Goal: Task Accomplishment & Management: Complete application form

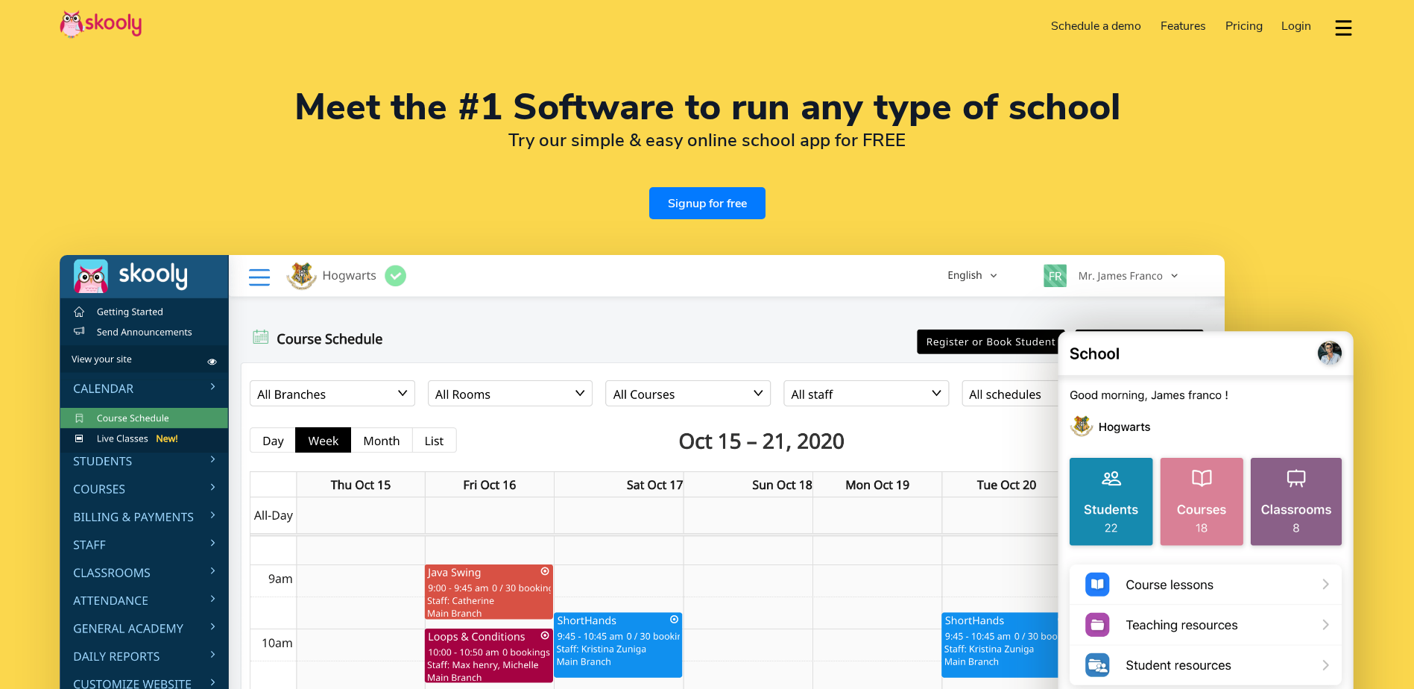
select select "en"
select select "91"
select select "India"
select select "Asia/Kolkata"
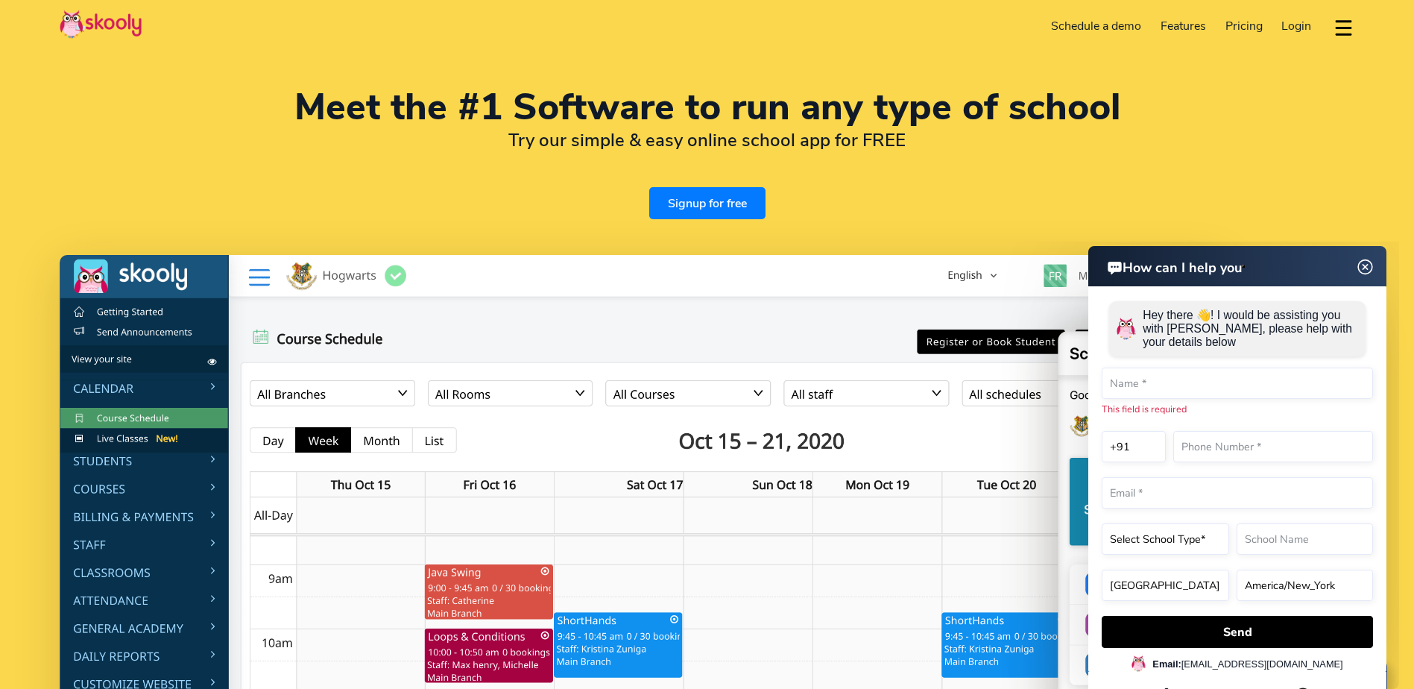
click at [695, 205] on link "Signup for free" at bounding box center [707, 203] width 116 height 32
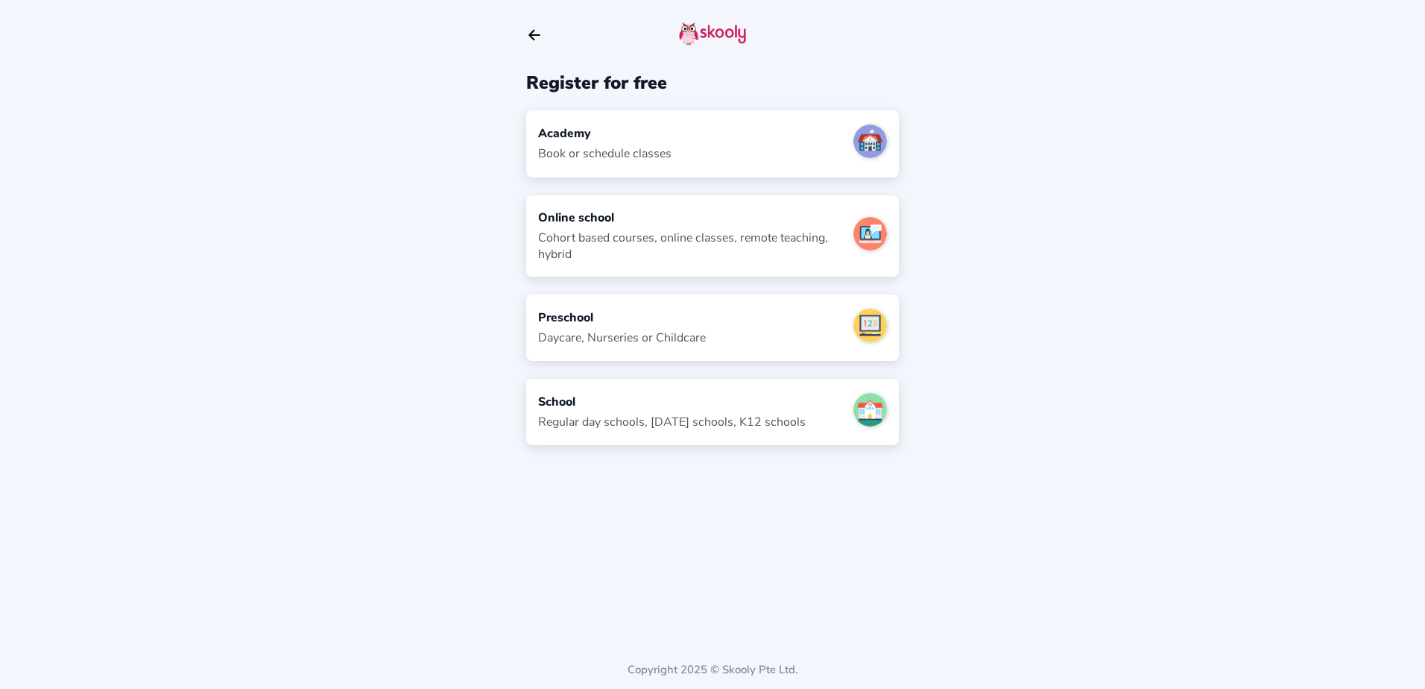
click at [660, 149] on div "Book or schedule classes" at bounding box center [604, 153] width 133 height 16
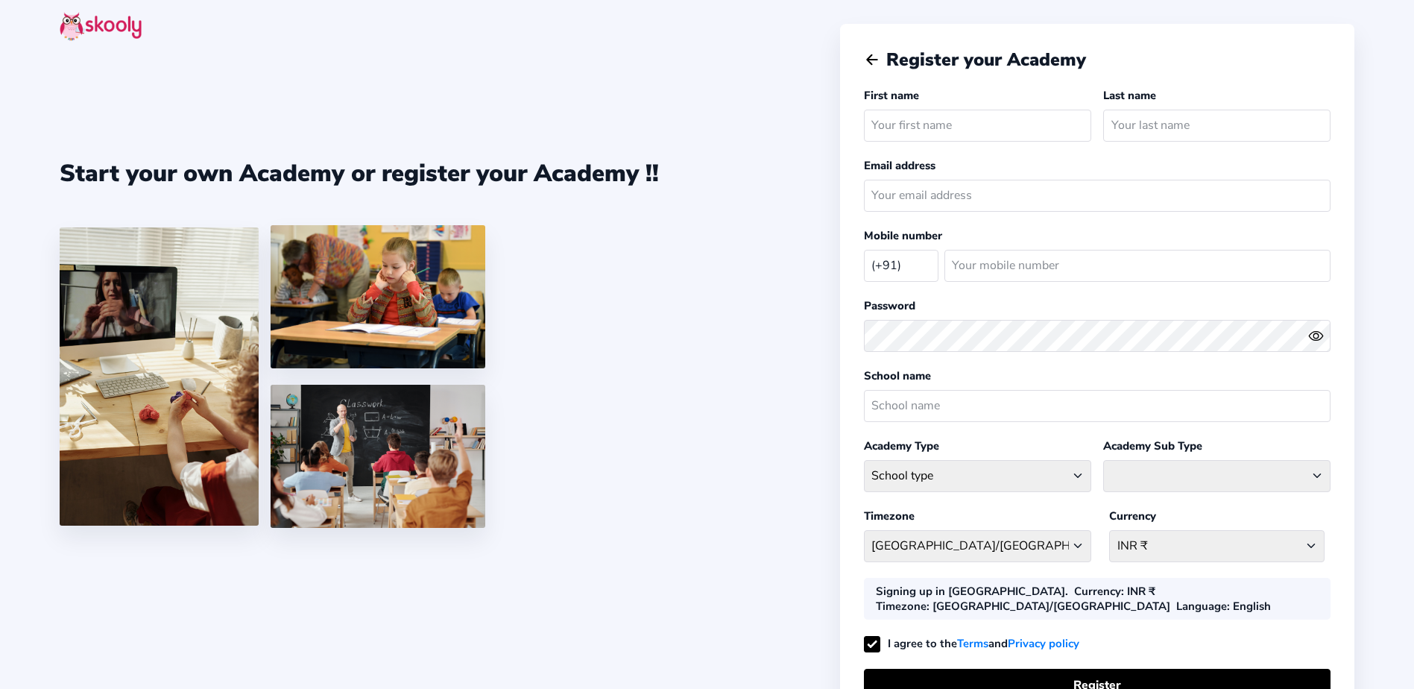
select select "IN"
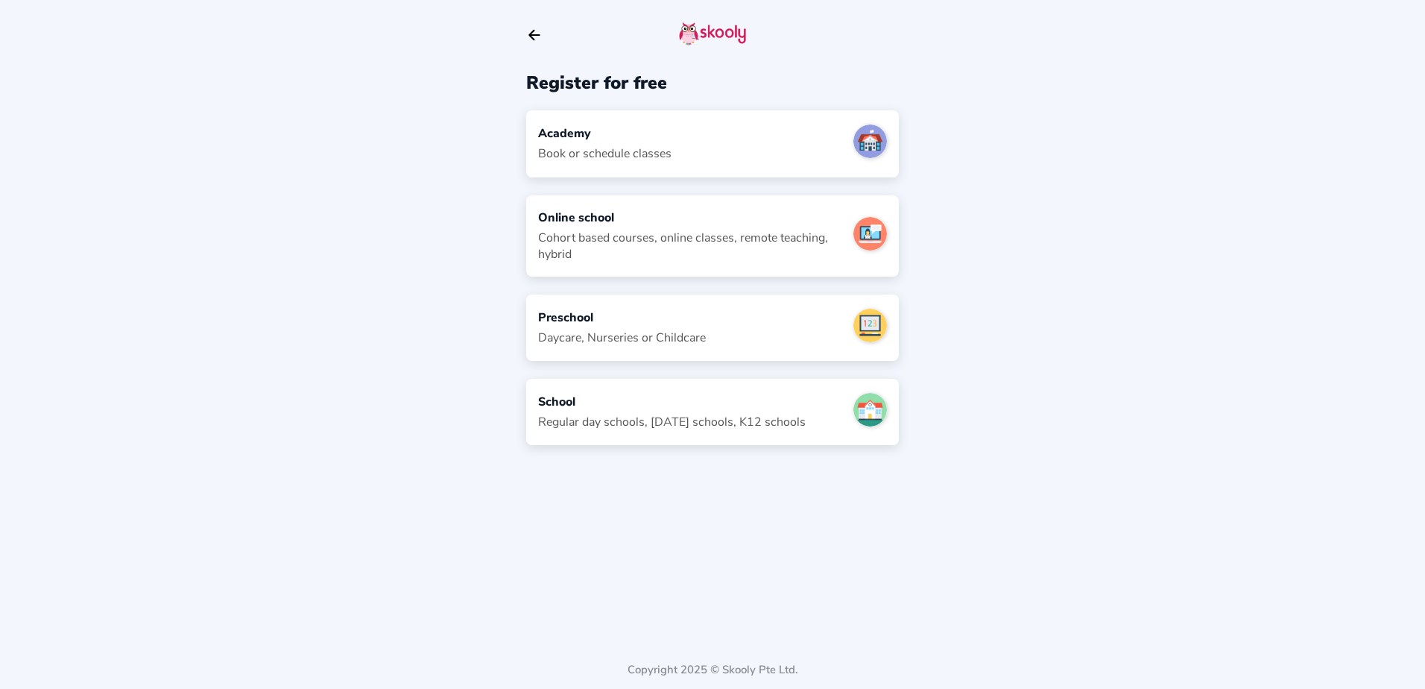
click at [557, 148] on div "Book or schedule classes" at bounding box center [604, 153] width 133 height 16
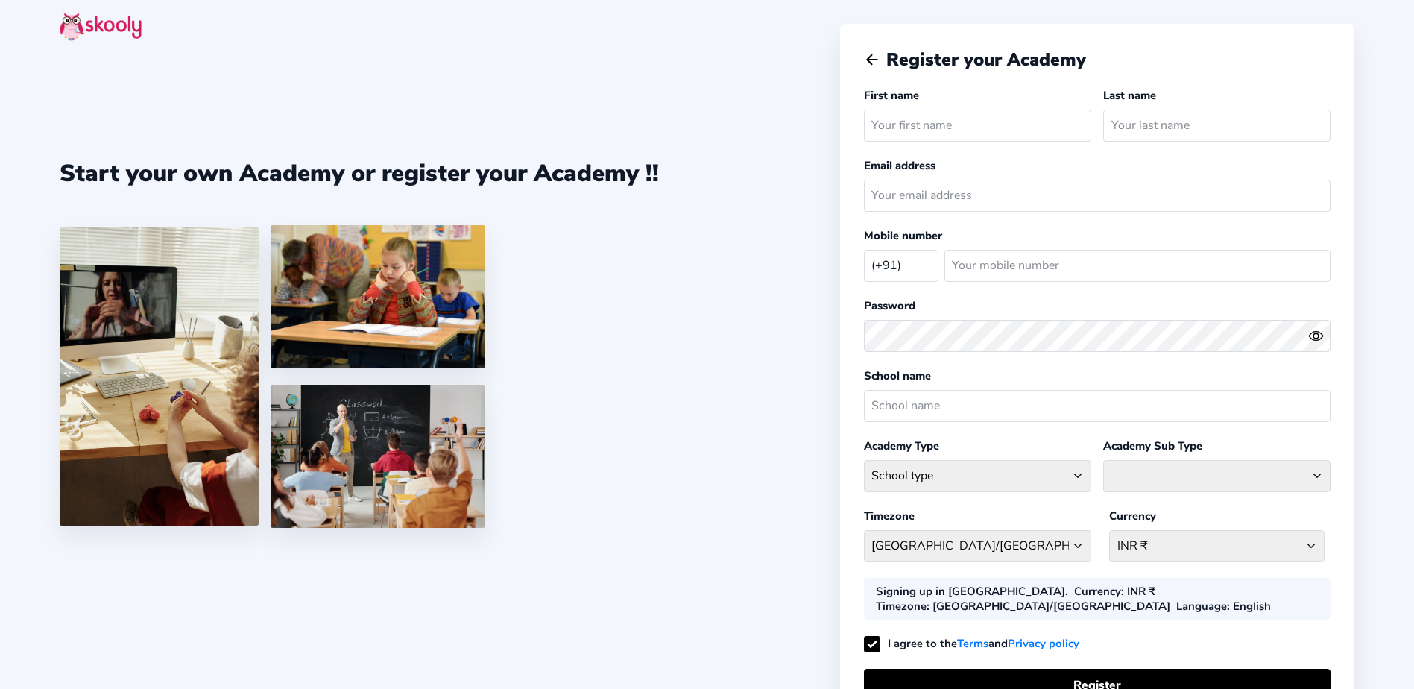
select select "IN"
click at [927, 123] on input "text" at bounding box center [977, 126] width 227 height 32
type input "Sanjay"
type input "[PERSON_NAME]"
type input "[EMAIL_ADDRESS][DOMAIN_NAME]"
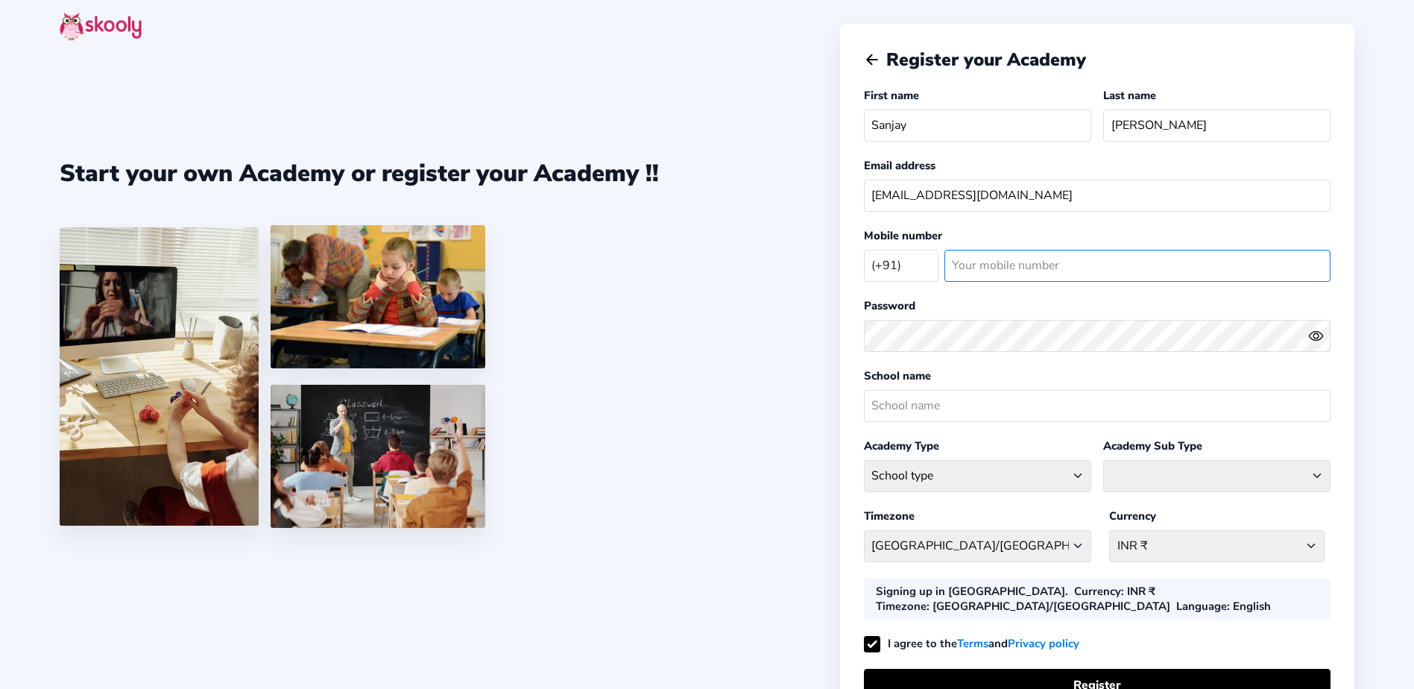
type input "8800304440"
drag, startPoint x: 934, startPoint y: 121, endPoint x: 863, endPoint y: 126, distance: 71.0
click at [864, 126] on input "Sanjay" at bounding box center [977, 126] width 227 height 32
type input "Shama"
drag, startPoint x: 1001, startPoint y: 195, endPoint x: 823, endPoint y: 197, distance: 178.1
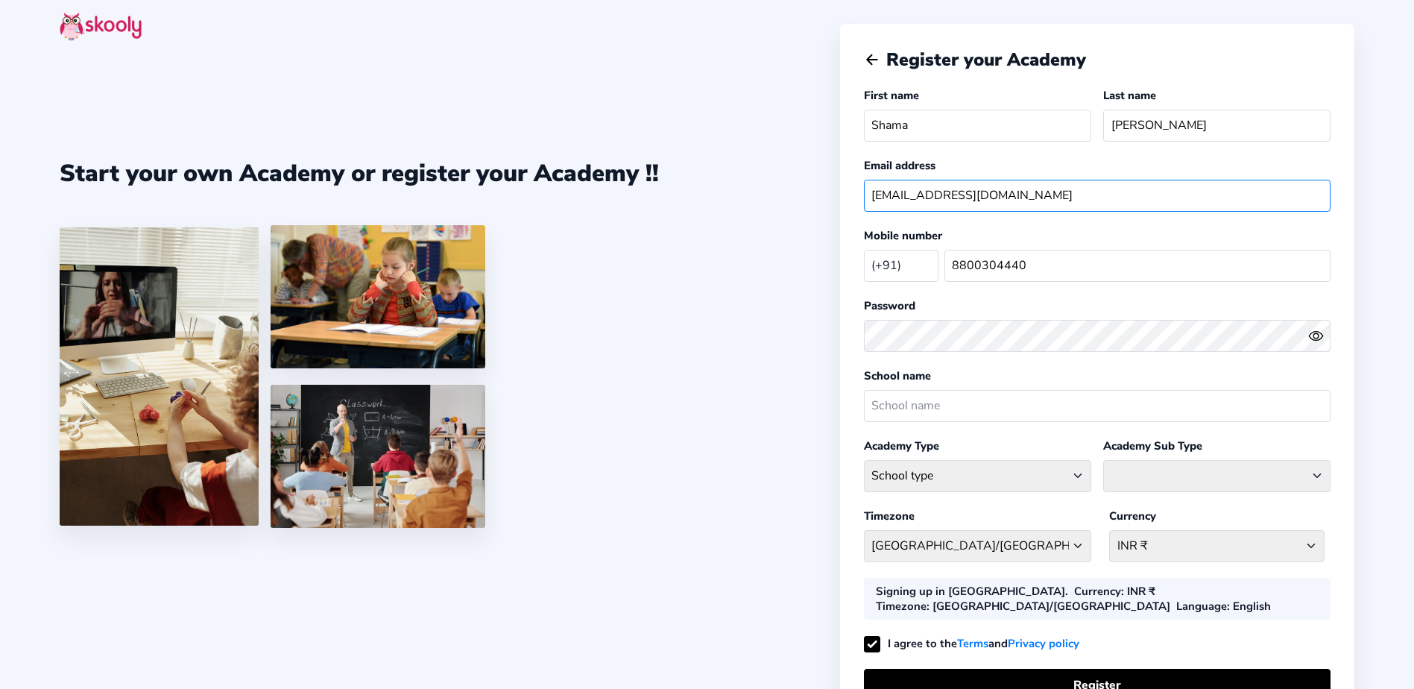
click at [823, 197] on div "Start your own Academy or register your Academy !! Register your Academy First …" at bounding box center [707, 410] width 1414 height 820
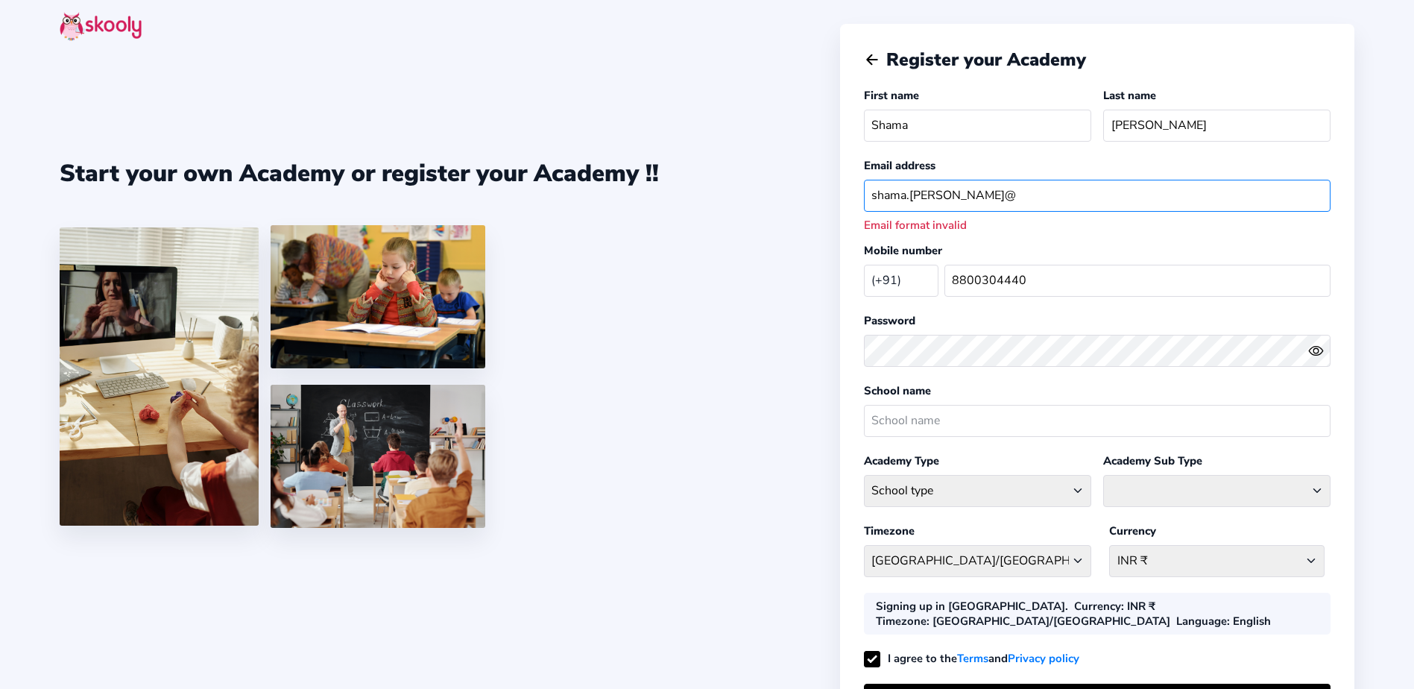
type input "[EMAIL_ADDRESS][PERSON_NAME][DOMAIN_NAME]"
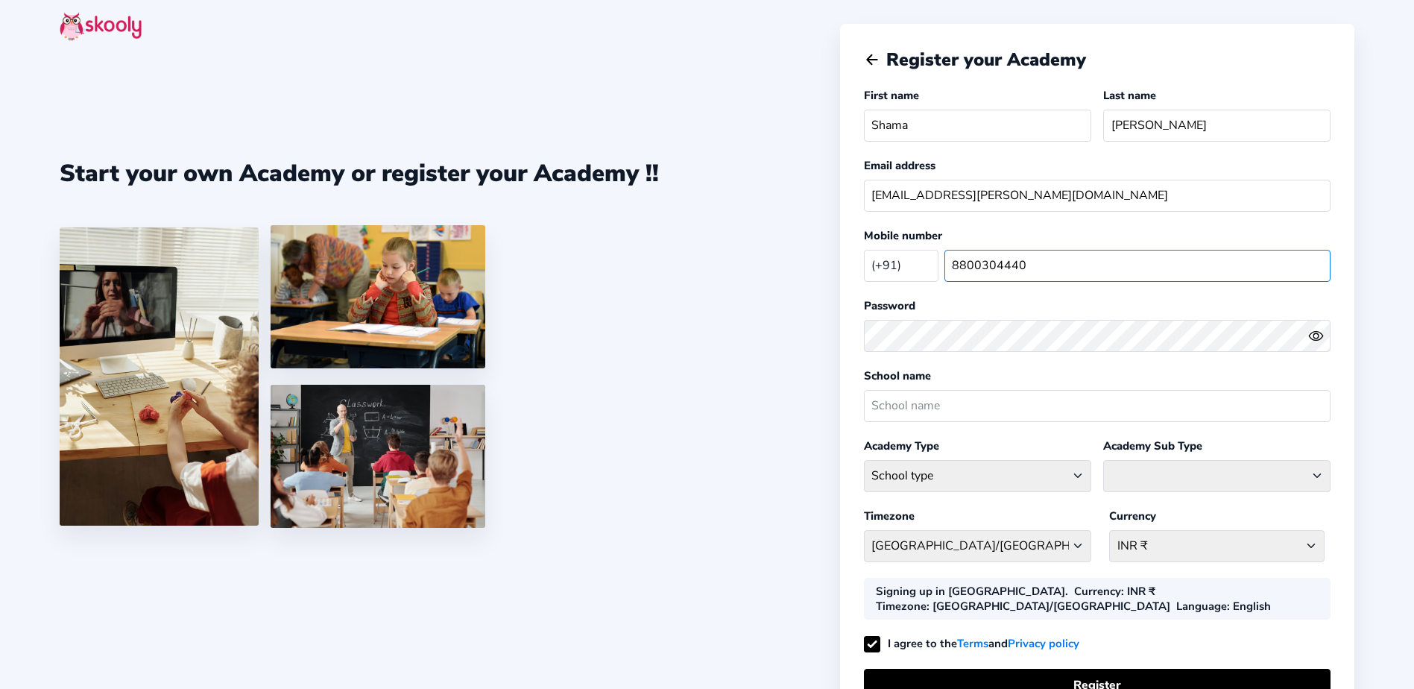
drag, startPoint x: 1035, startPoint y: 260, endPoint x: 917, endPoint y: 272, distance: 119.1
click at [917, 272] on div "(+91) [GEOGRAPHIC_DATA] (+93) [GEOGRAPHIC_DATA] (+355) [GEOGRAPHIC_DATA] (+213)…" at bounding box center [1097, 266] width 467 height 44
type input "9899257089"
click at [1314, 338] on icon "Eye" at bounding box center [1316, 336] width 16 height 16
click at [1314, 338] on icon "Eye Off" at bounding box center [1316, 336] width 16 height 16
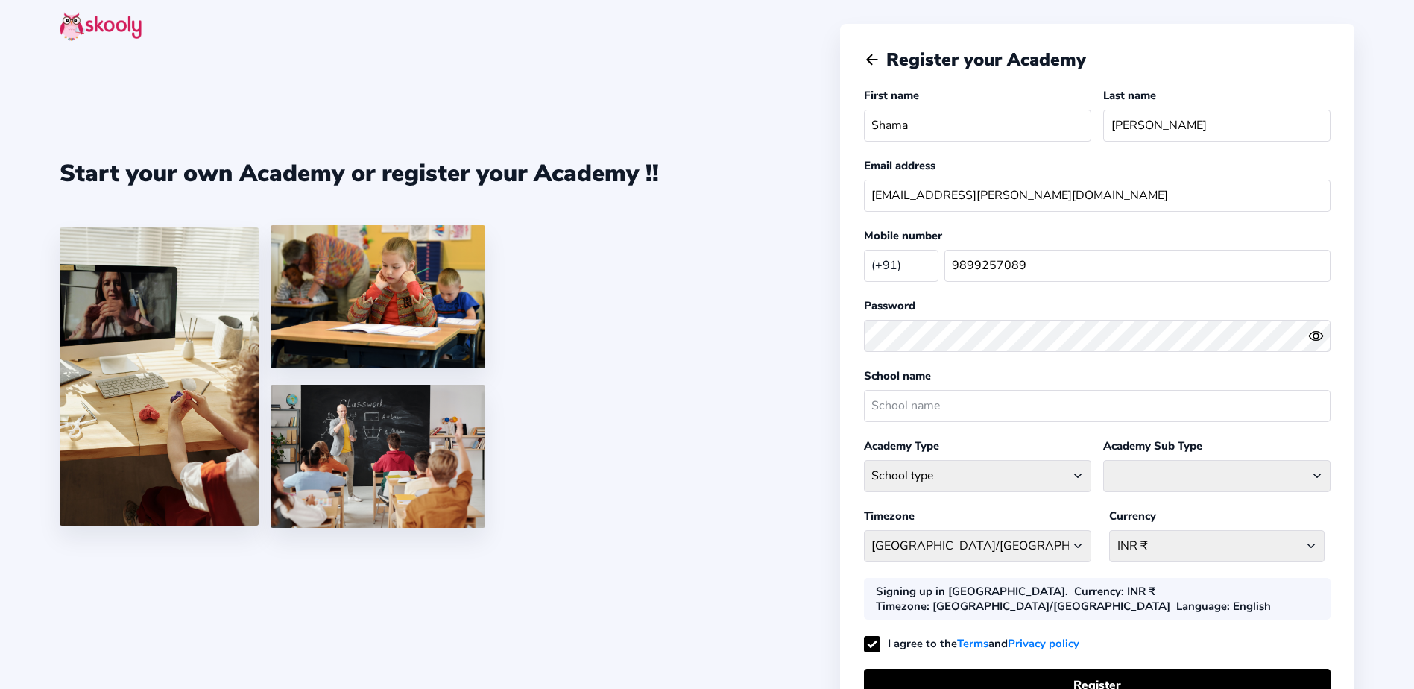
click at [1314, 338] on icon "Eye" at bounding box center [1316, 336] width 16 height 16
click at [1314, 338] on icon "Eye Off" at bounding box center [1316, 336] width 16 height 16
click at [882, 405] on input "text" at bounding box center [1097, 406] width 467 height 32
type input "EduNext Prime Academy"
click at [1014, 433] on div "Register your Academy First name Shama Last name [PERSON_NAME] Email address [E…" at bounding box center [1097, 396] width 514 height 745
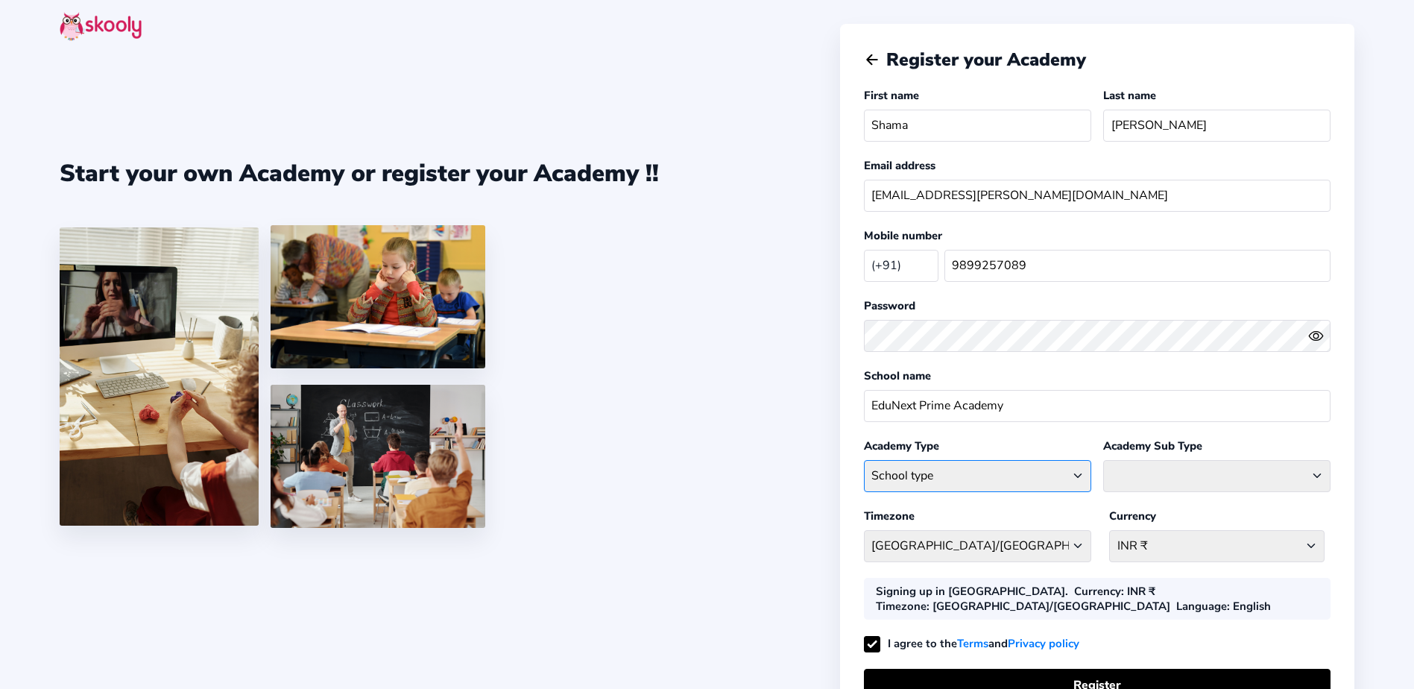
click at [1026, 482] on select "School type Academic Afterschool Arts Dance Homeschool Language Martial Arts Mu…" at bounding box center [977, 476] width 227 height 32
select select "GA"
click at [864, 460] on select "School type Academic Afterschool Arts Dance Homeschool Language Martial Arts Mu…" at bounding box center [977, 476] width 227 height 32
click at [1165, 469] on select "Coaching Classes Enrichment Centre [GEOGRAPHIC_DATA] [GEOGRAPHIC_DATA] Math Cen…" at bounding box center [1216, 476] width 227 height 32
select select "TC"
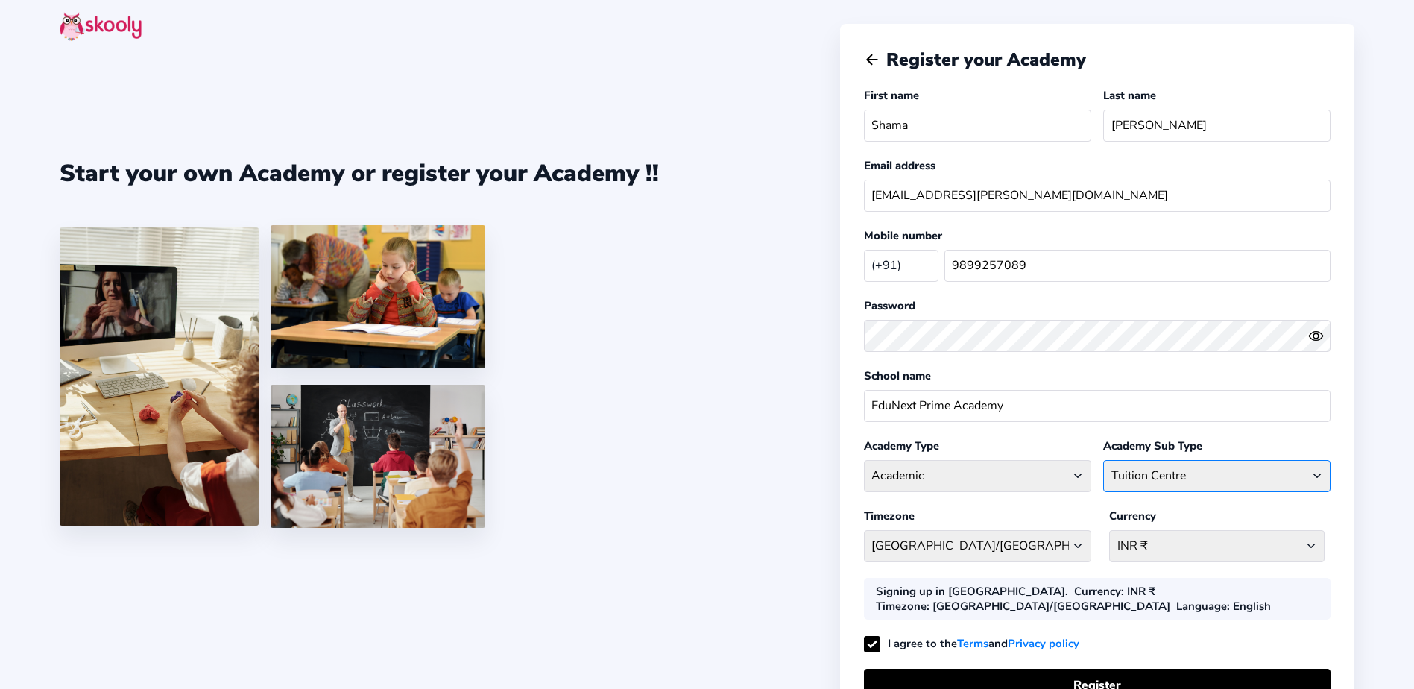
click at [1103, 460] on select "Coaching Classes Enrichment Centre [GEOGRAPHIC_DATA] [GEOGRAPHIC_DATA] Math Cen…" at bounding box center [1216, 476] width 227 height 32
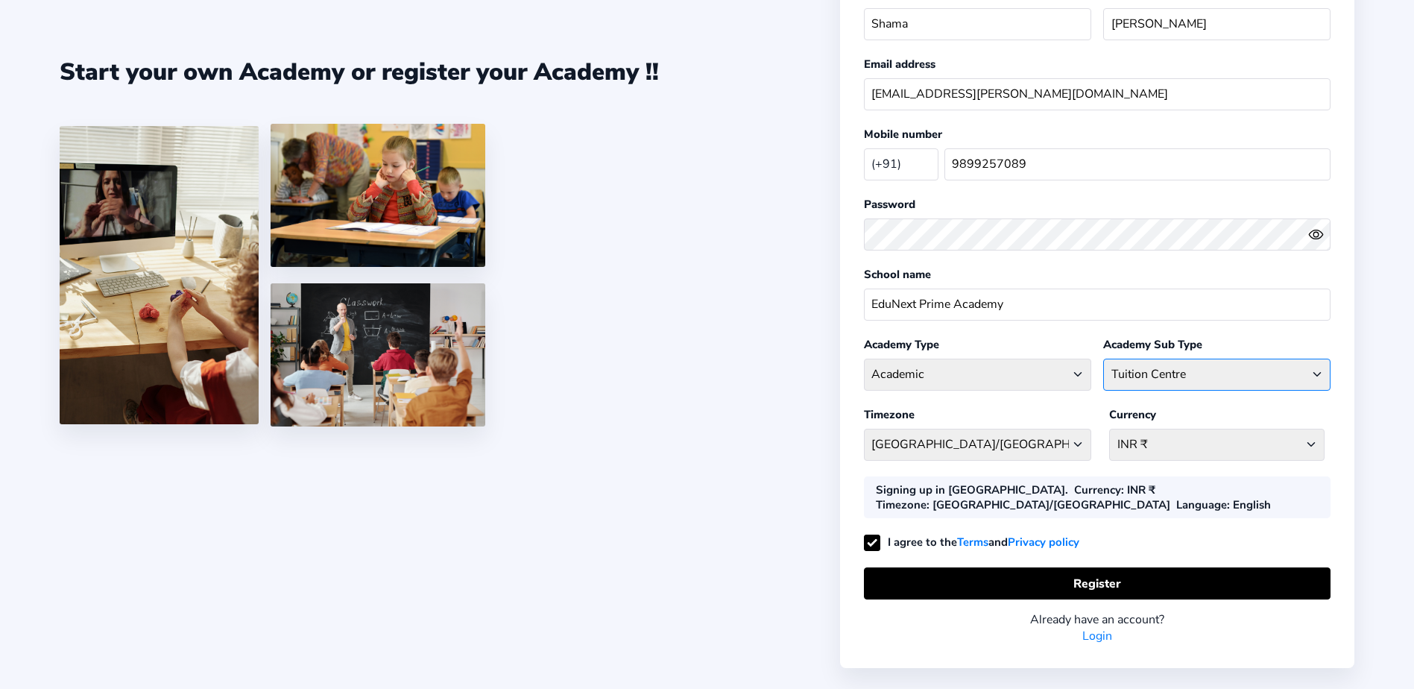
scroll to position [116, 0]
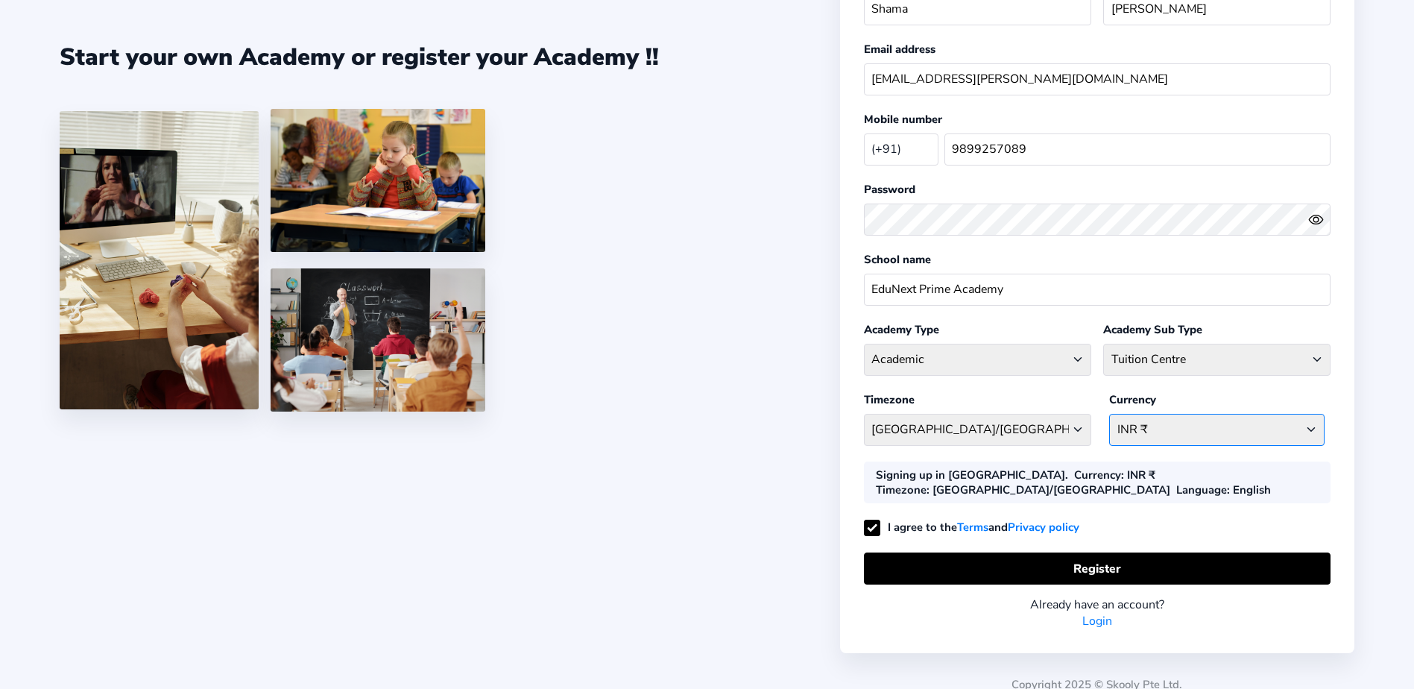
click at [1195, 421] on select "INR ₹ [GEOGRAPHIC_DATA] AFN - ؋. [GEOGRAPHIC_DATA] ALL - L [GEOGRAPHIC_DATA] DZ…" at bounding box center [1216, 430] width 215 height 32
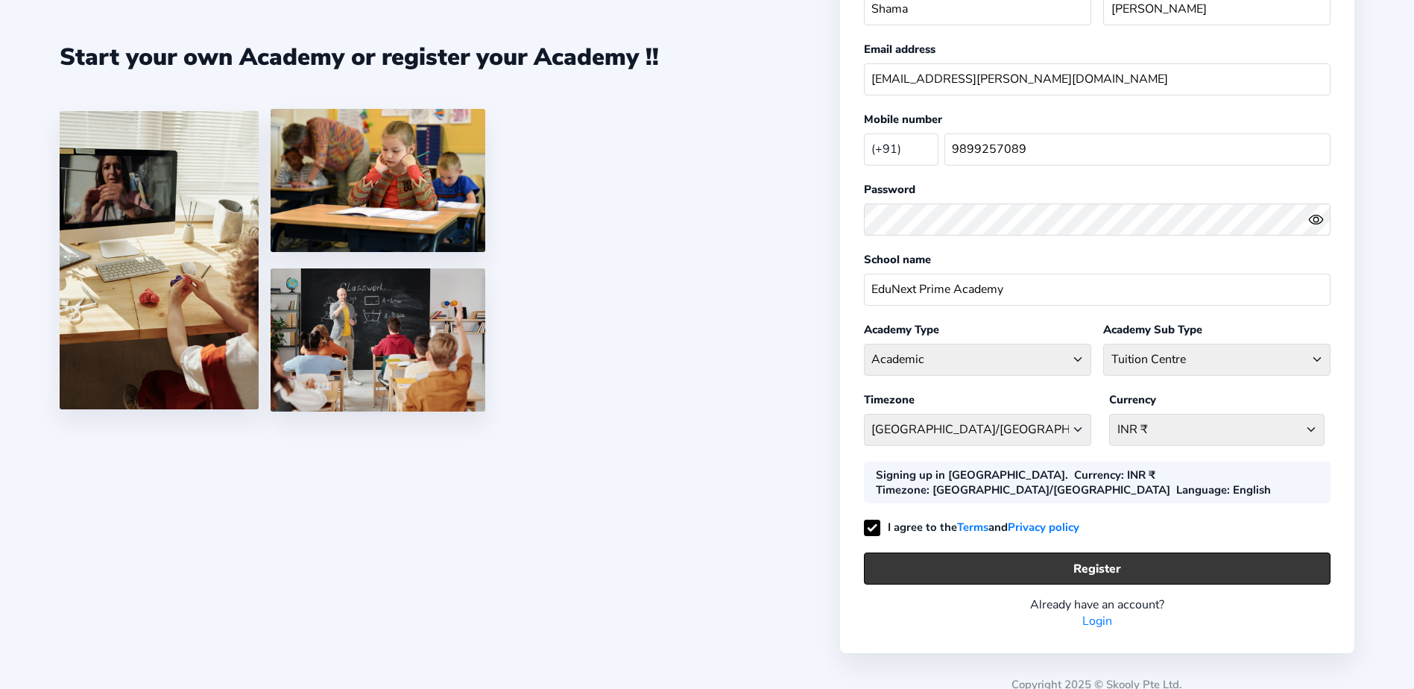
click at [1113, 557] on button "Register" at bounding box center [1097, 568] width 467 height 32
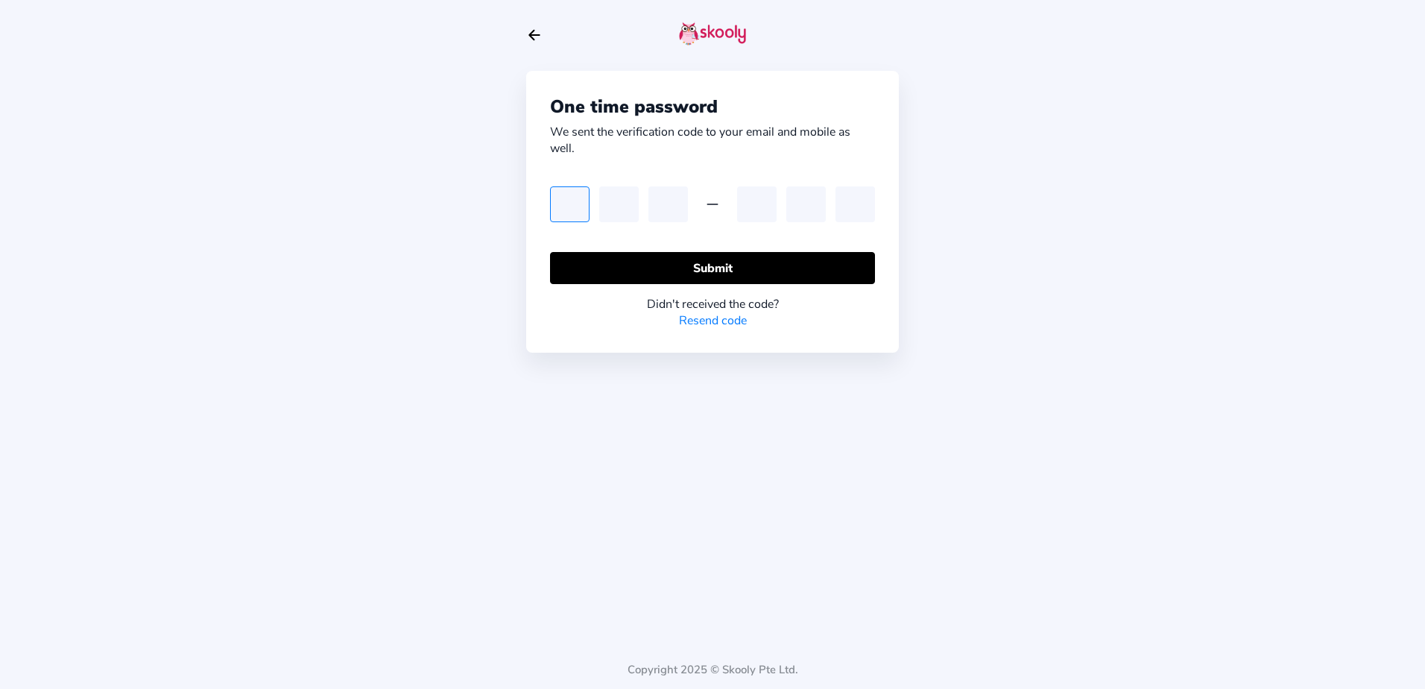
type input "5"
type input "4"
type input "8"
type input "6"
type input "4"
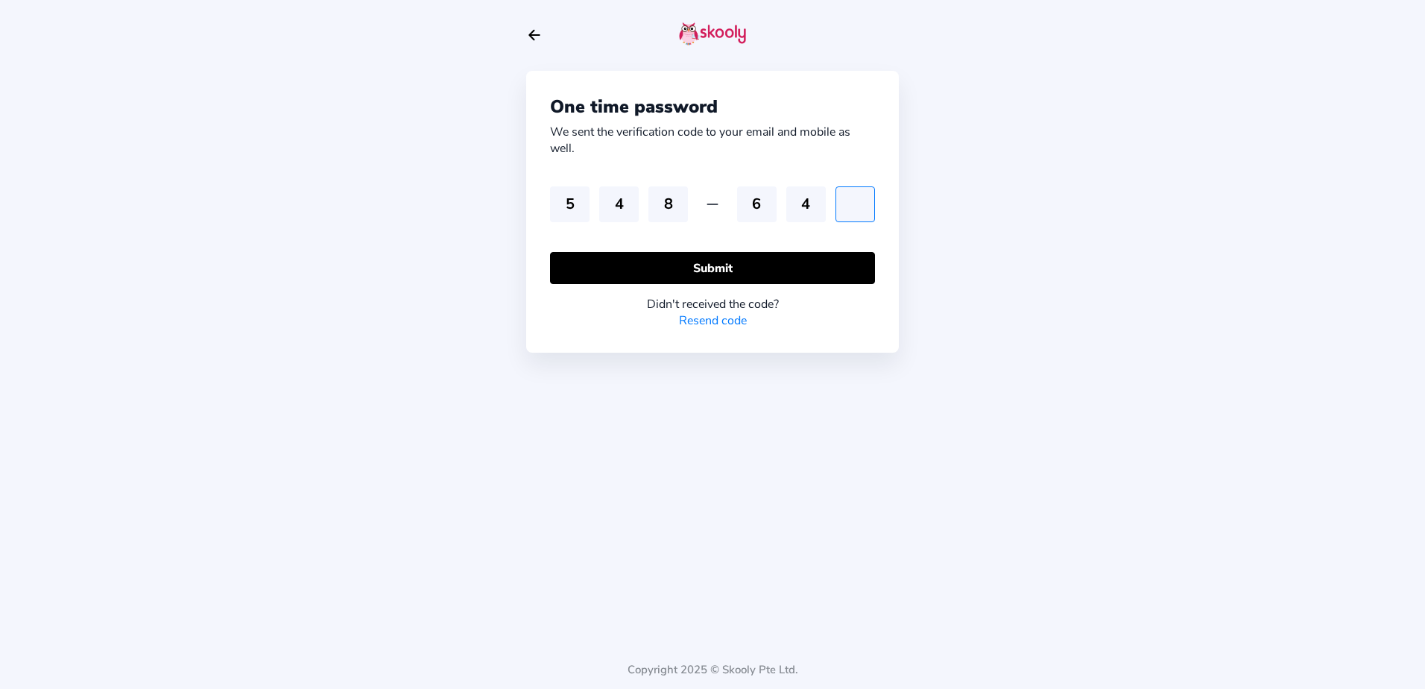
type input "1"
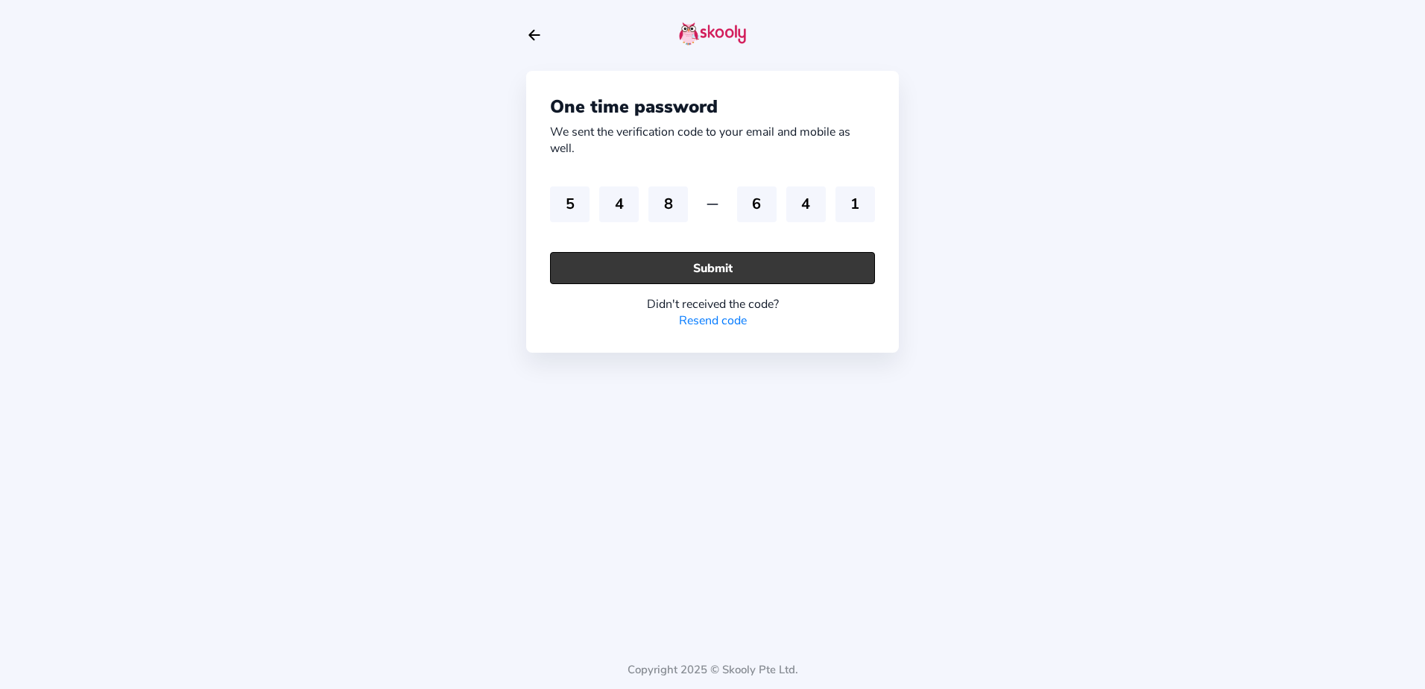
click at [688, 267] on button "Submit" at bounding box center [712, 268] width 325 height 32
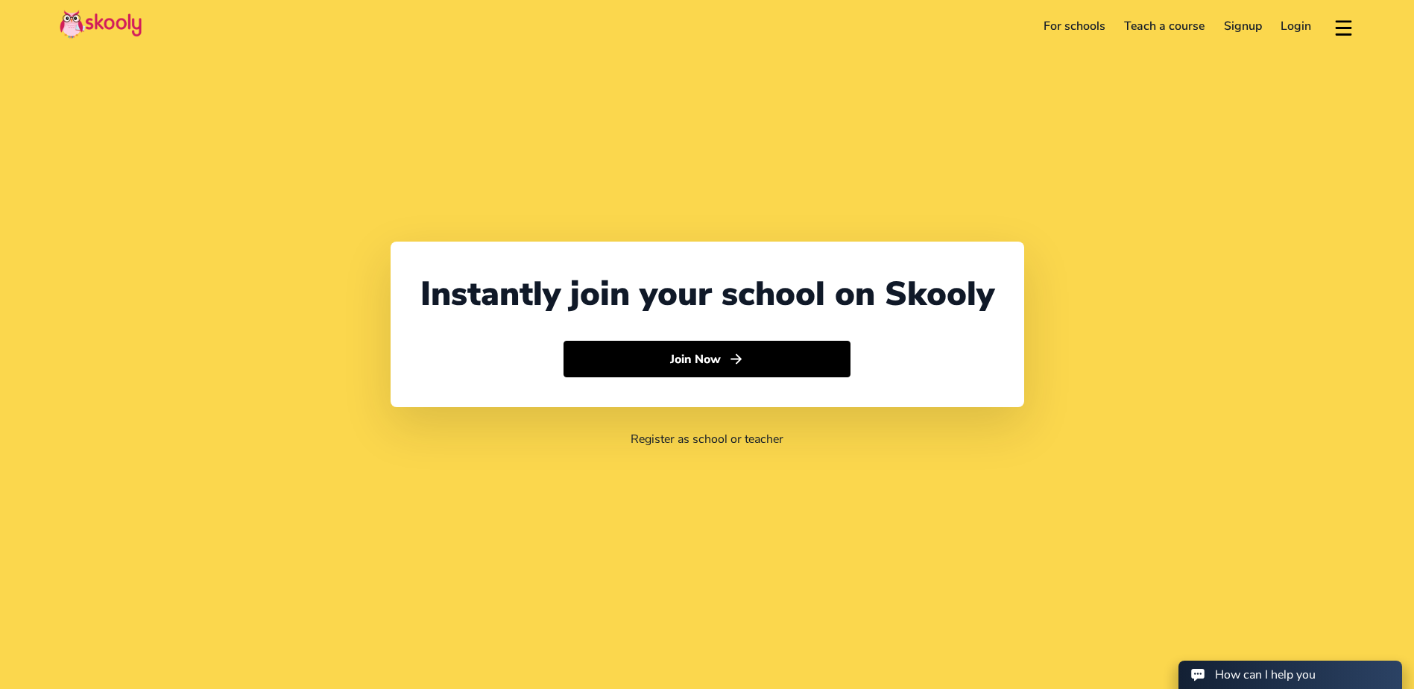
select select "91"
select select "[GEOGRAPHIC_DATA]"
select select "[GEOGRAPHIC_DATA]/[GEOGRAPHIC_DATA]"
